Goal: Task Accomplishment & Management: Use online tool/utility

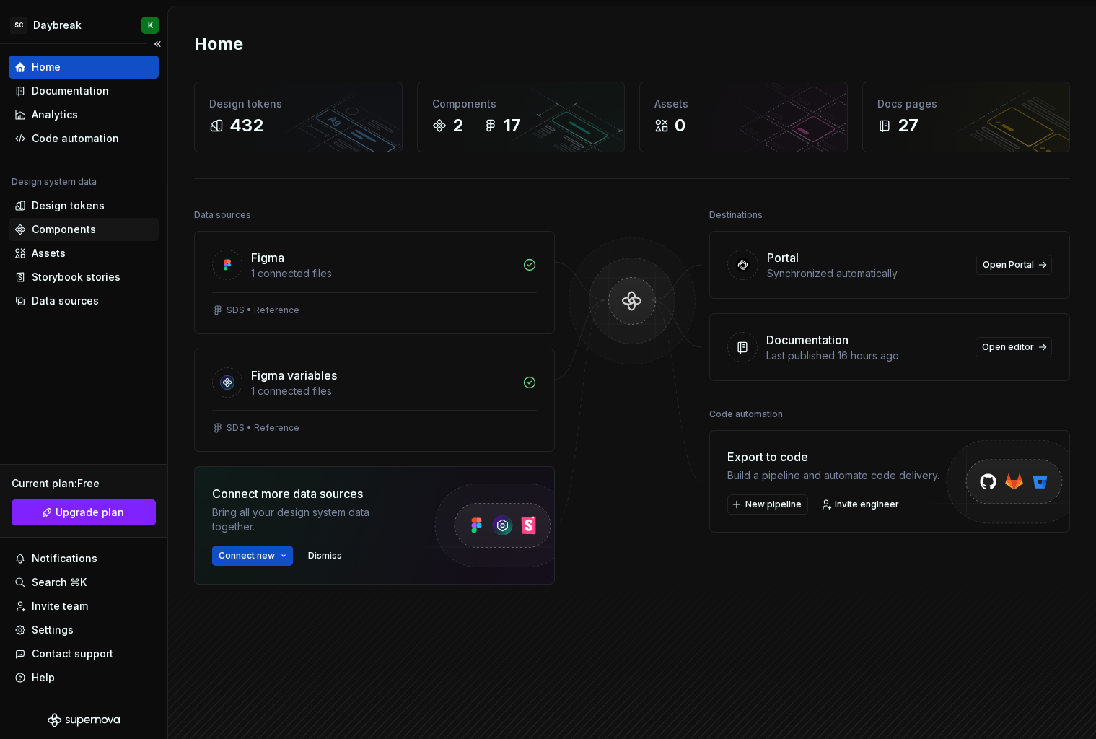
click at [83, 232] on div "Components" at bounding box center [64, 229] width 64 height 14
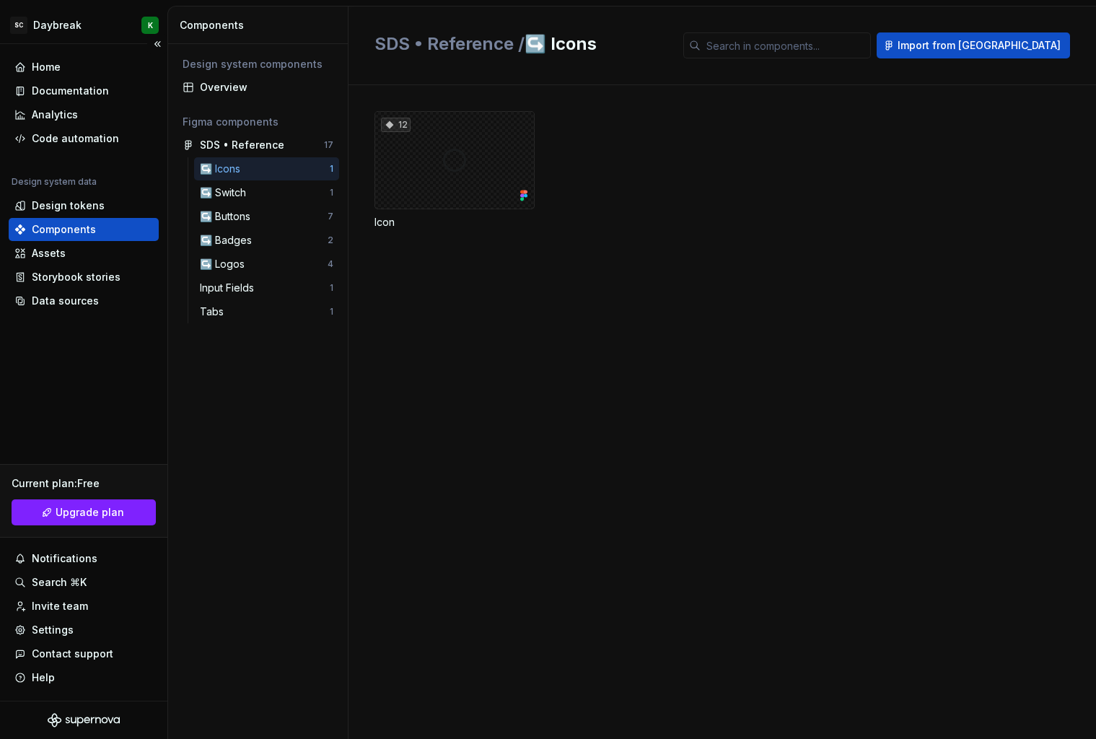
click at [92, 217] on div "Design system data Design tokens Components Assets Storybook stories Data sourc…" at bounding box center [84, 244] width 150 height 136
click at [99, 209] on div "Design tokens" at bounding box center [68, 205] width 73 height 14
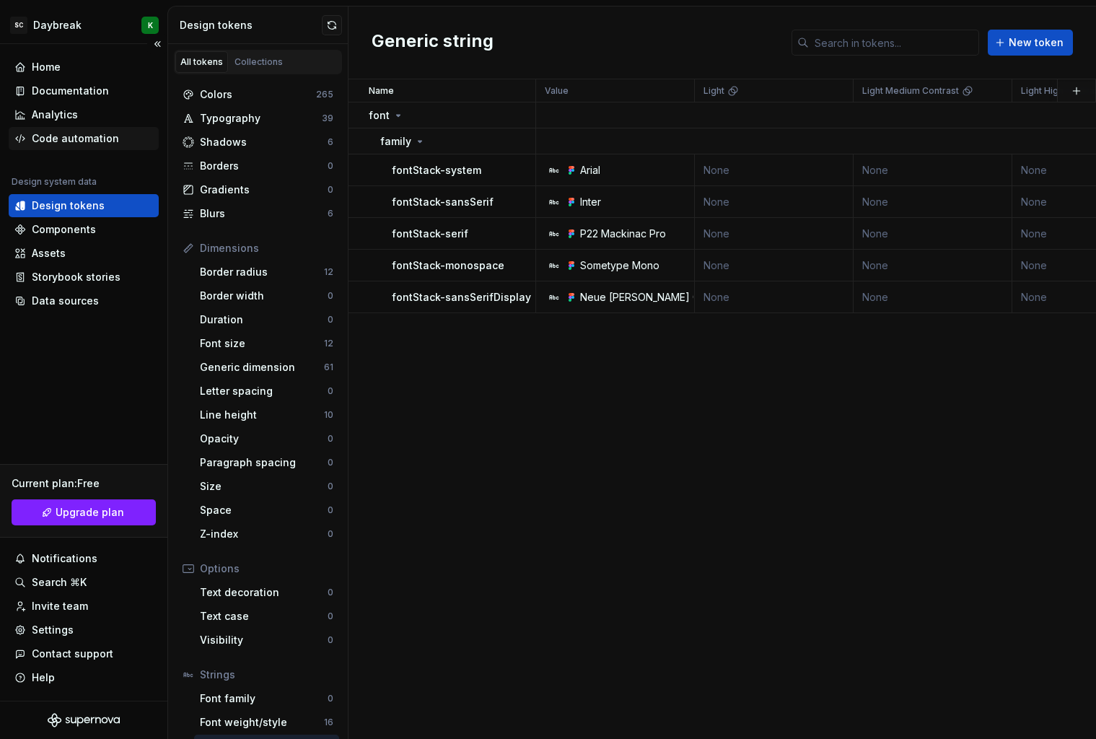
click at [89, 136] on div "Code automation" at bounding box center [75, 138] width 87 height 14
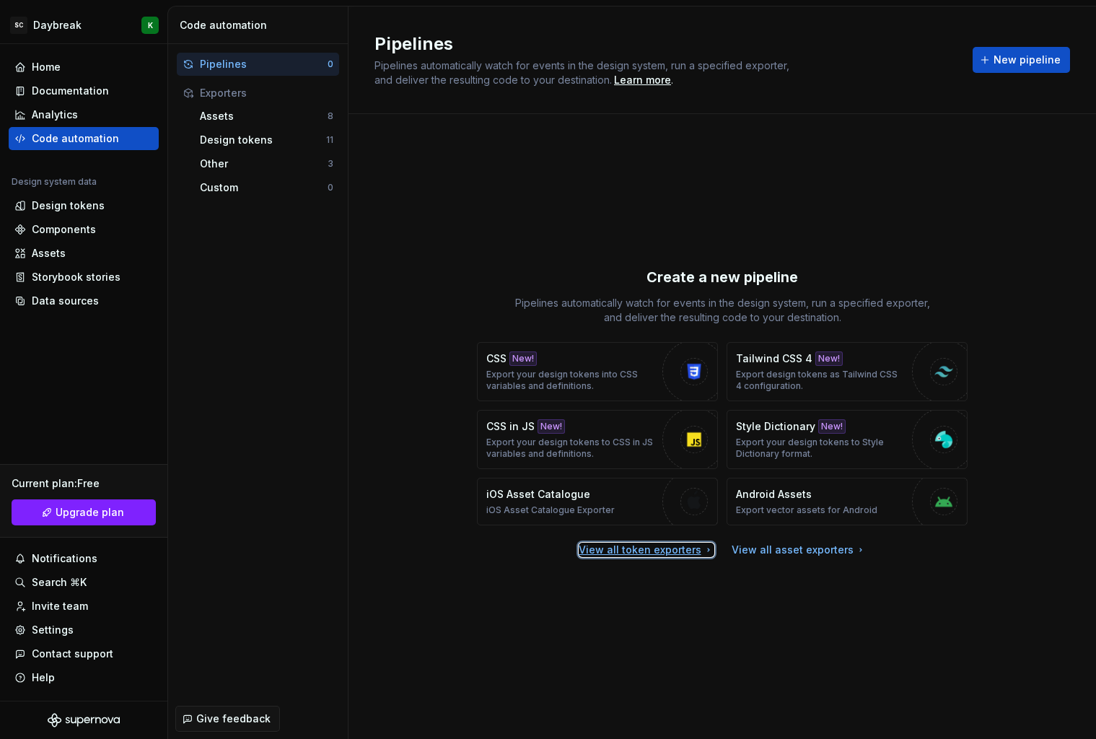
click at [665, 553] on div "View all token exporters" at bounding box center [647, 549] width 136 height 14
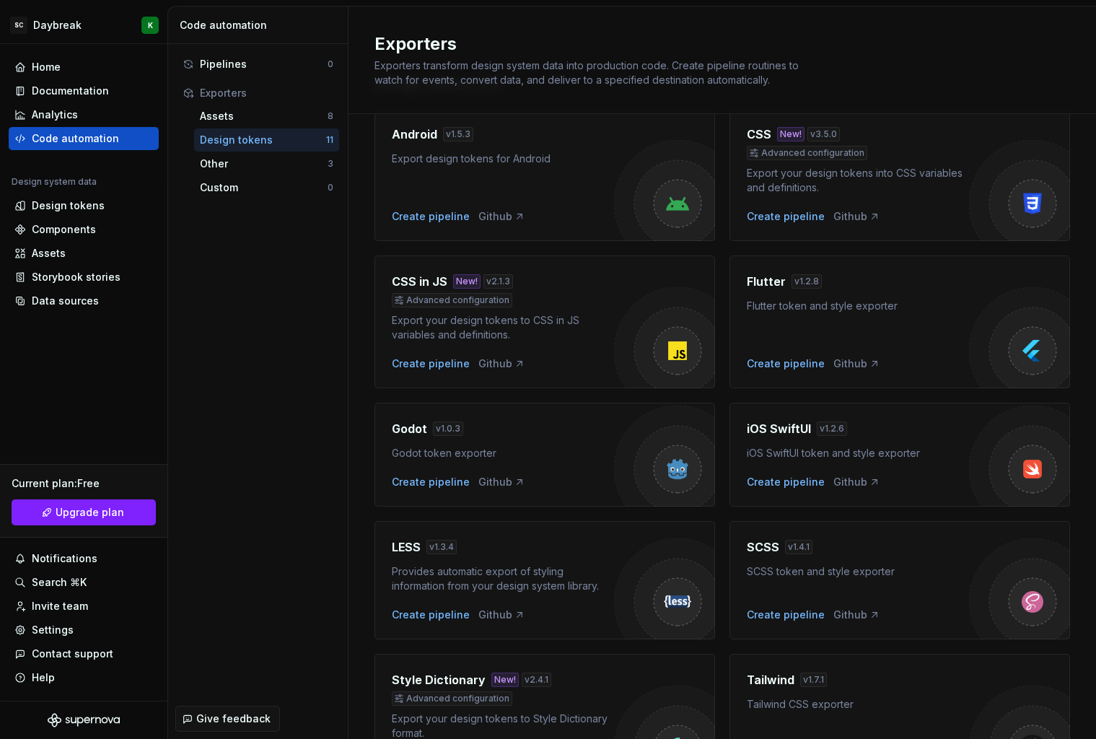
scroll to position [54, 0]
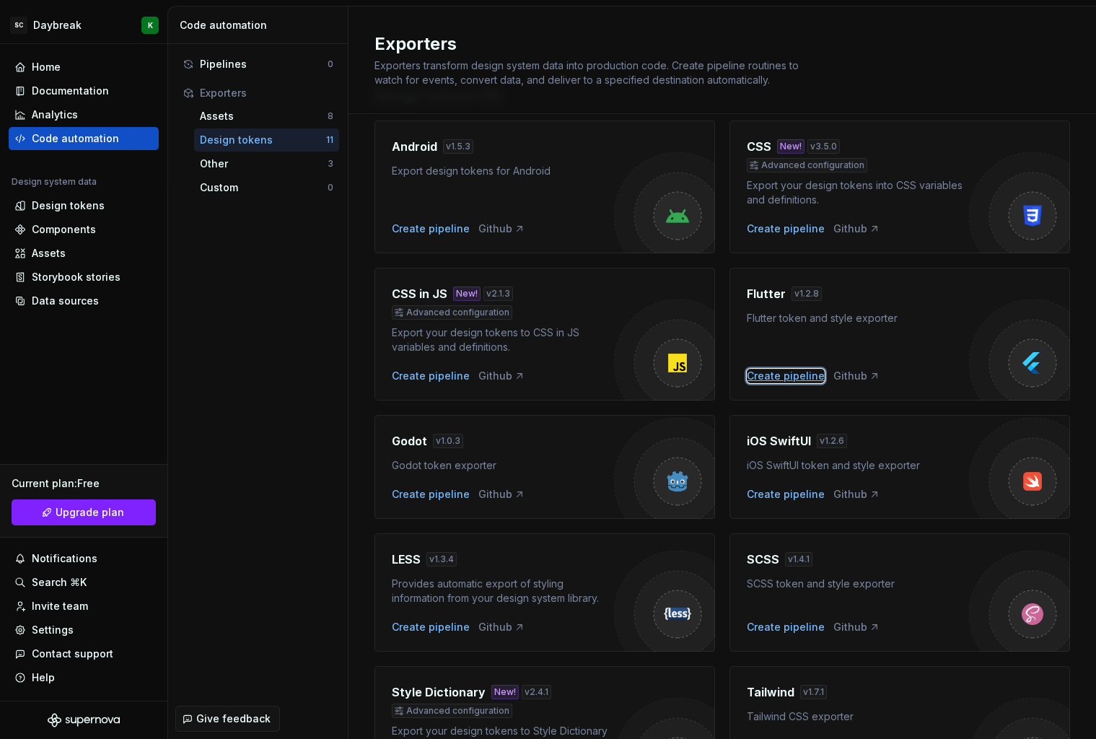
click at [796, 374] on div "Create pipeline" at bounding box center [786, 376] width 78 height 14
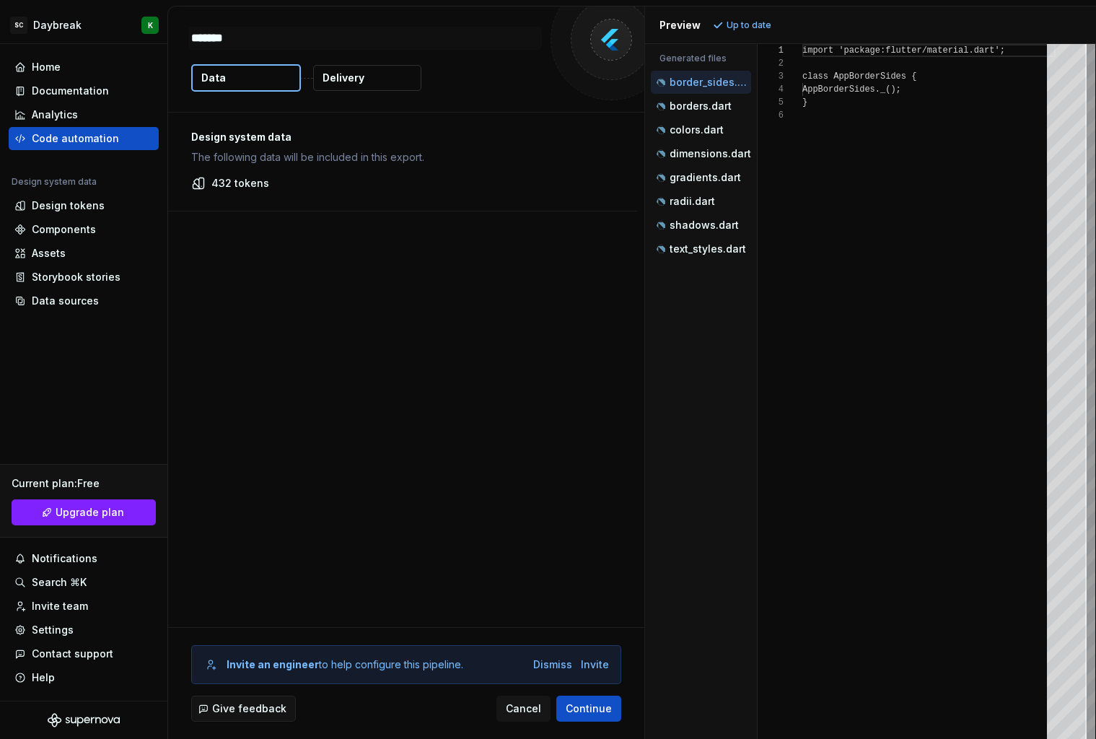
type textarea "*"
click at [705, 126] on p "colors.dart" at bounding box center [696, 130] width 54 height 12
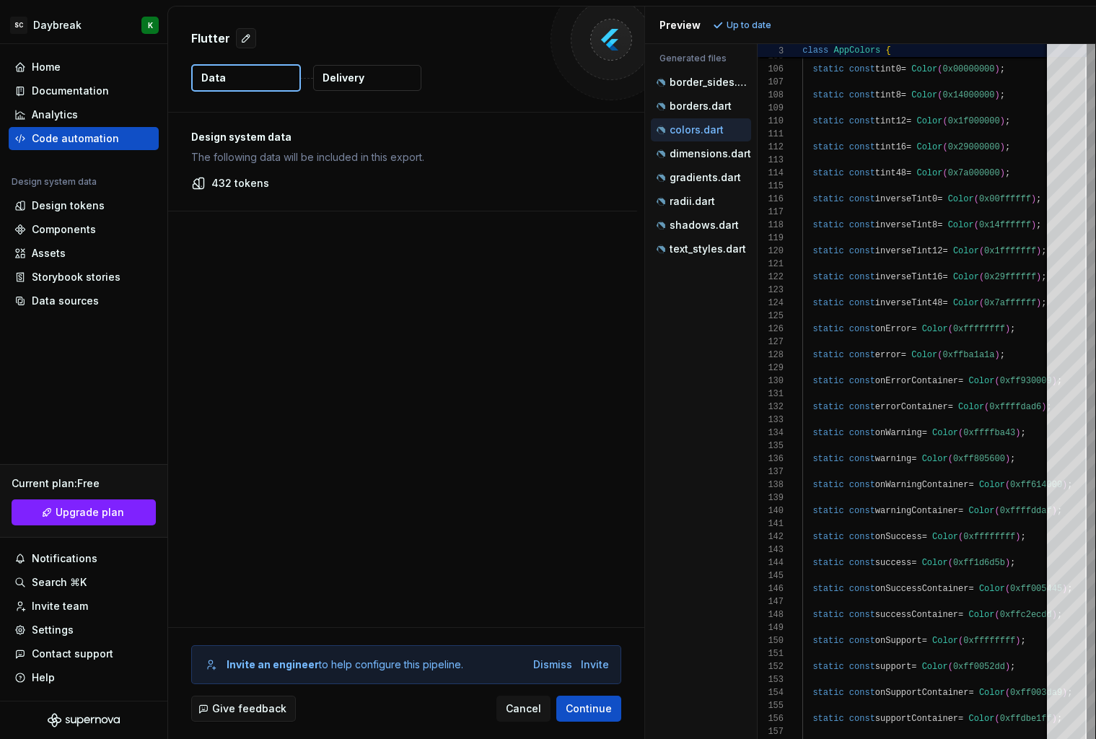
click at [229, 183] on p "432 tokens" at bounding box center [240, 183] width 58 height 14
click at [680, 151] on p "dimensions.dart" at bounding box center [710, 154] width 82 height 12
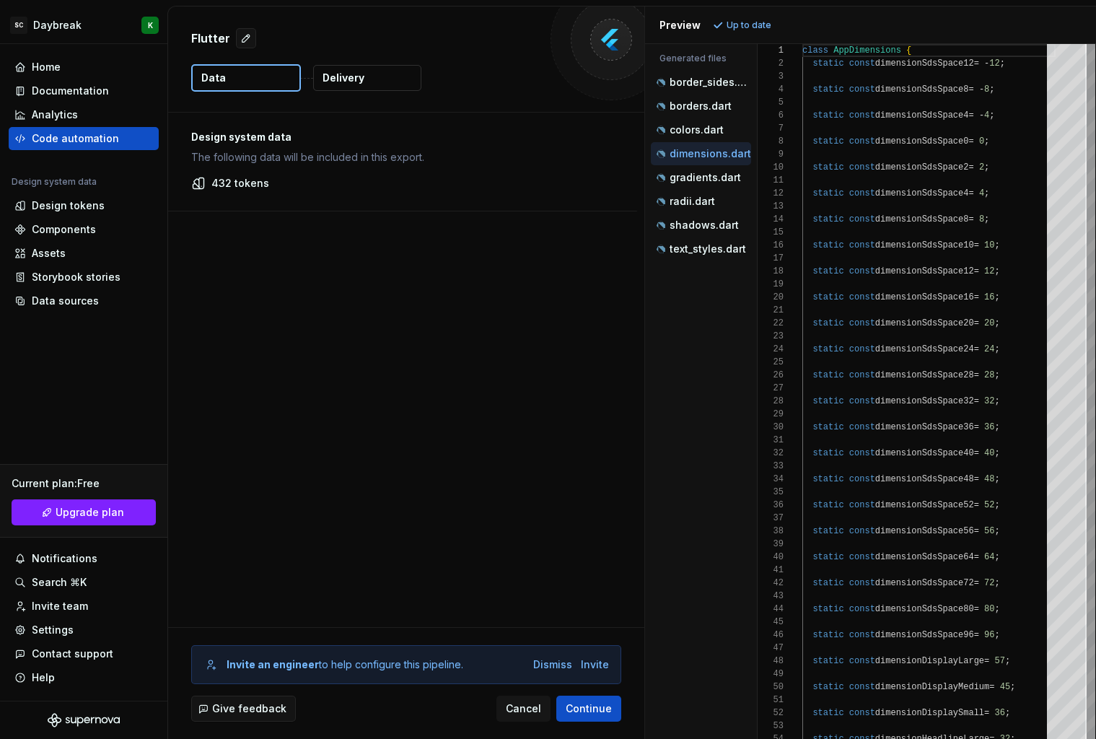
click at [694, 164] on div "dimensions.dart" at bounding box center [701, 153] width 100 height 23
click at [692, 177] on p "gradients.dart" at bounding box center [704, 178] width 71 height 12
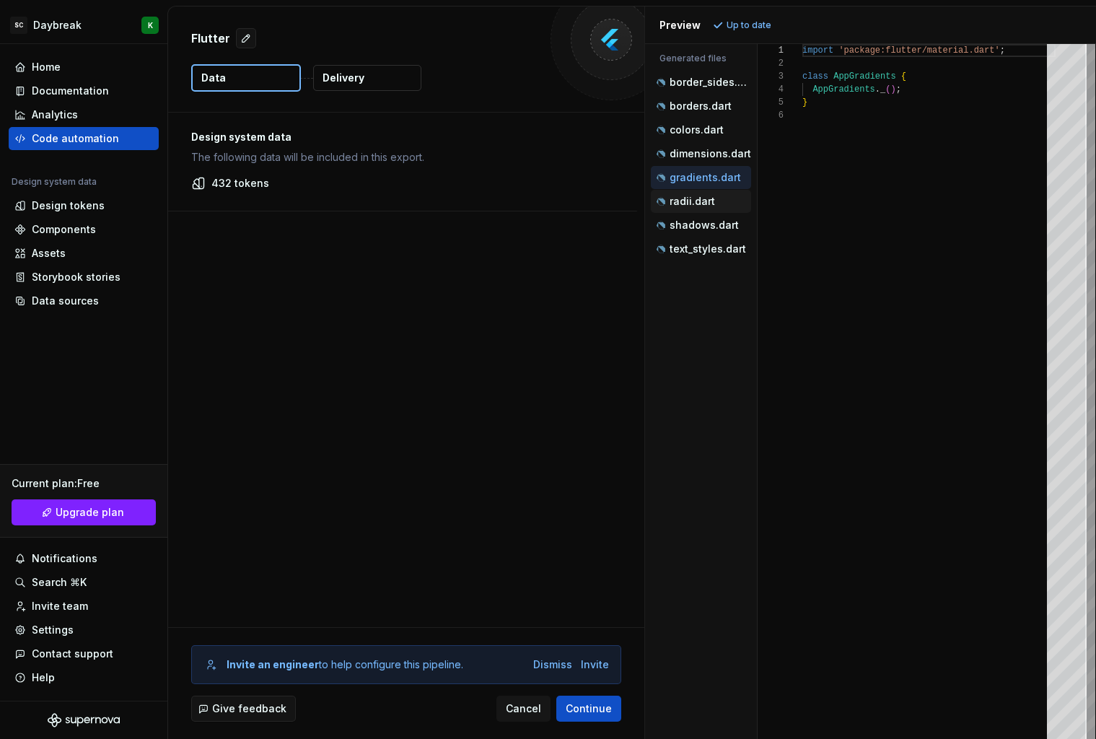
click at [689, 198] on p "radii.dart" at bounding box center [691, 201] width 45 height 12
click at [694, 226] on p "shadows.dart" at bounding box center [703, 225] width 69 height 12
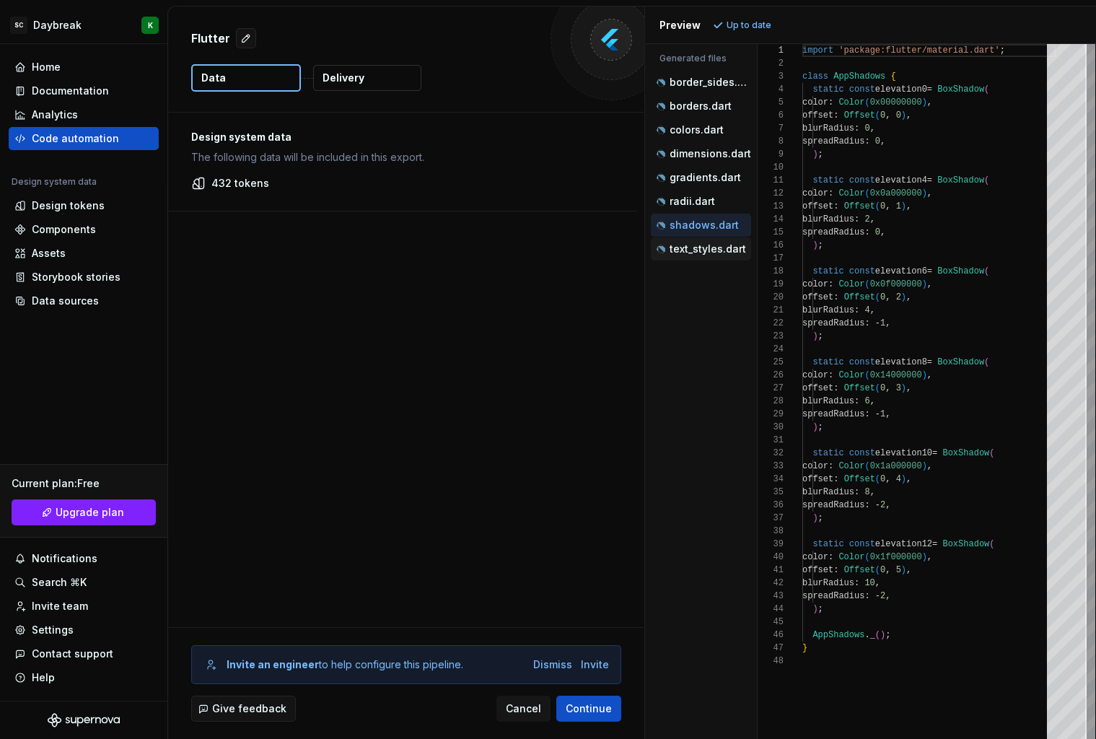
click at [692, 251] on p "text_styles.dart" at bounding box center [707, 249] width 76 height 12
type textarea "**********"
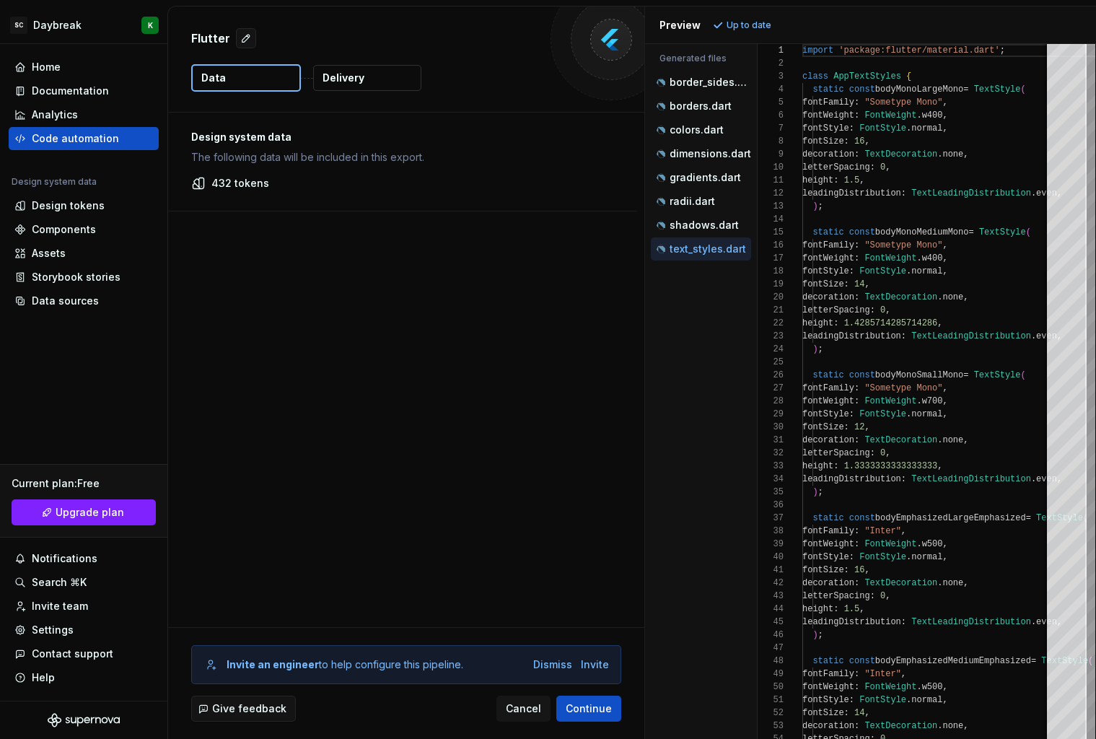
click at [315, 81] on button "Delivery" at bounding box center [367, 78] width 108 height 26
drag, startPoint x: 334, startPoint y: 82, endPoint x: 325, endPoint y: 82, distance: 8.7
click at [334, 82] on p "Delivery" at bounding box center [343, 78] width 42 height 14
click at [209, 84] on p "Data" at bounding box center [213, 78] width 25 height 14
click at [340, 78] on p "Delivery" at bounding box center [343, 78] width 42 height 14
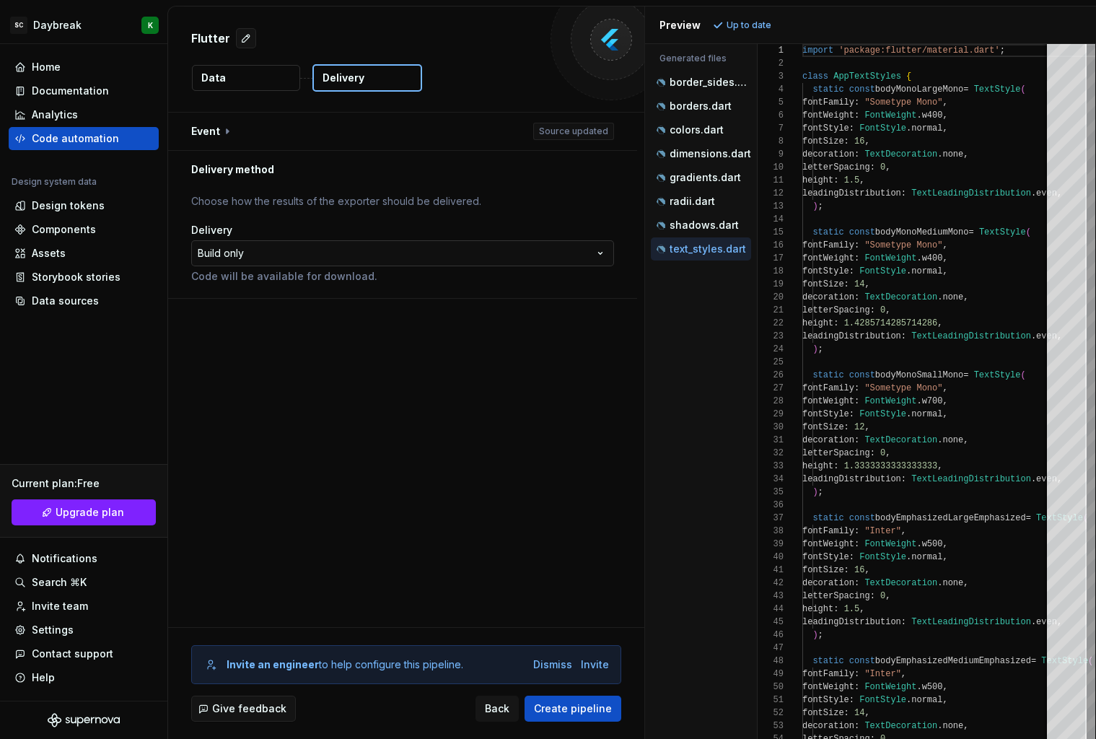
click at [232, 250] on html "**********" at bounding box center [548, 369] width 1096 height 739
click at [294, 254] on html "**********" at bounding box center [548, 369] width 1096 height 739
click at [227, 128] on button "button" at bounding box center [402, 132] width 469 height 38
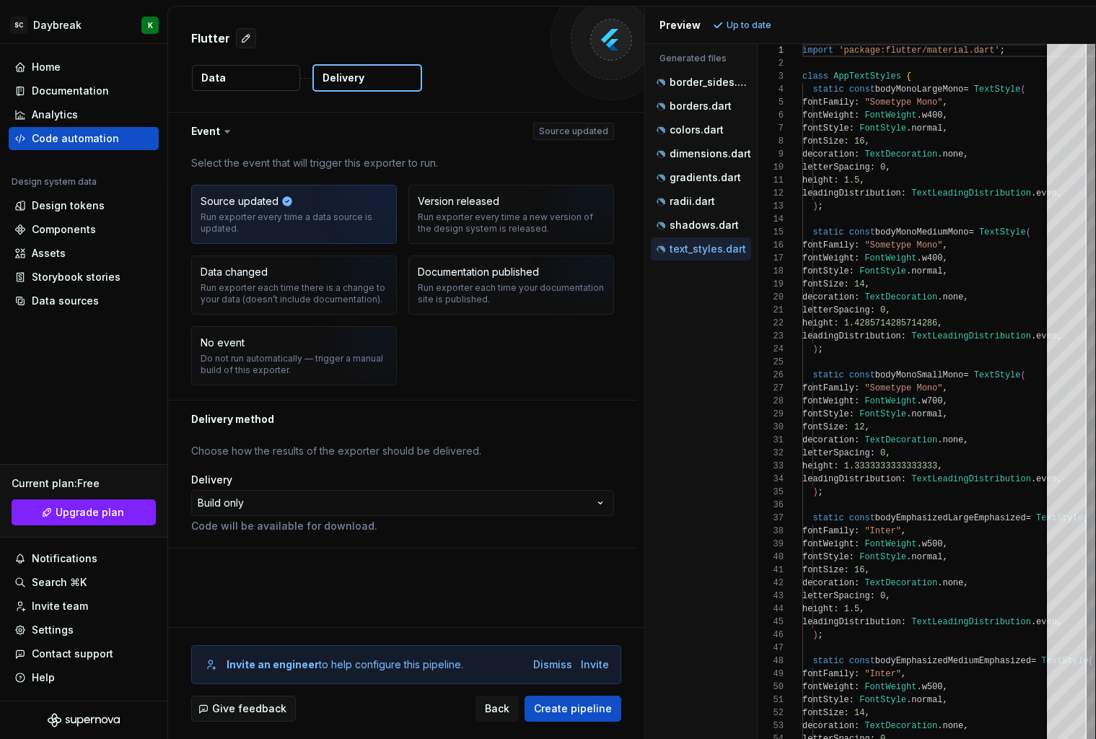
click at [226, 129] on icon at bounding box center [227, 131] width 14 height 14
click at [208, 133] on button "button" at bounding box center [402, 132] width 469 height 38
